Goal: Task Accomplishment & Management: Use online tool/utility

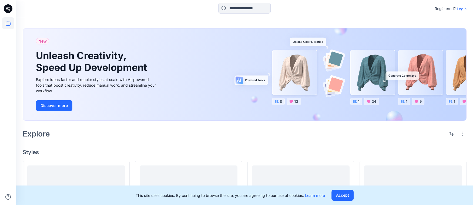
click at [8, 10] on icon at bounding box center [8, 8] width 9 height 9
click at [427, 34] on div "New Unleash Creativity, Speed Up Development Explore ideas faster and recolor s…" at bounding box center [244, 74] width 443 height 92
click at [460, 6] on p "Login" at bounding box center [462, 9] width 10 height 6
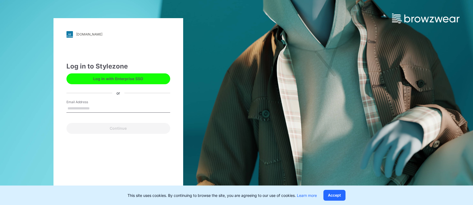
click at [129, 106] on input "Email Address" at bounding box center [118, 108] width 104 height 8
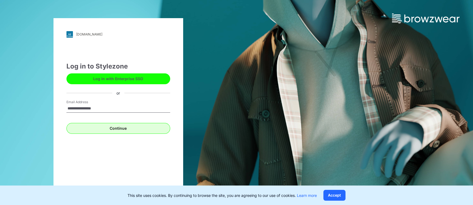
type input "**********"
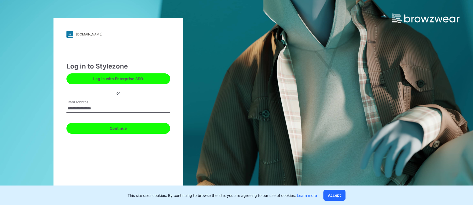
click at [120, 127] on button "Continue" at bounding box center [118, 128] width 104 height 11
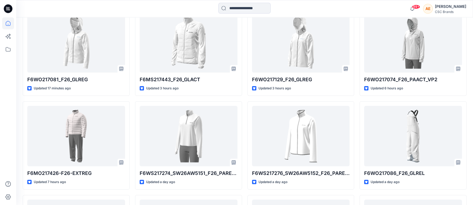
scroll to position [175, 0]
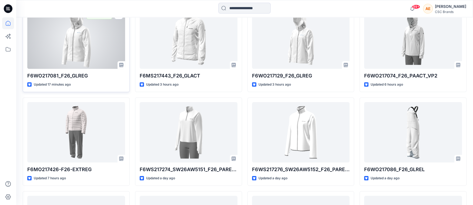
click at [79, 46] on div at bounding box center [76, 38] width 98 height 61
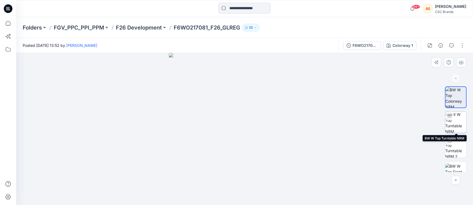
click at [453, 125] on img at bounding box center [455, 121] width 21 height 21
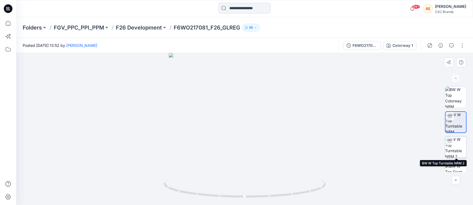
click at [459, 149] on img at bounding box center [455, 146] width 21 height 21
